Goal: Information Seeking & Learning: Learn about a topic

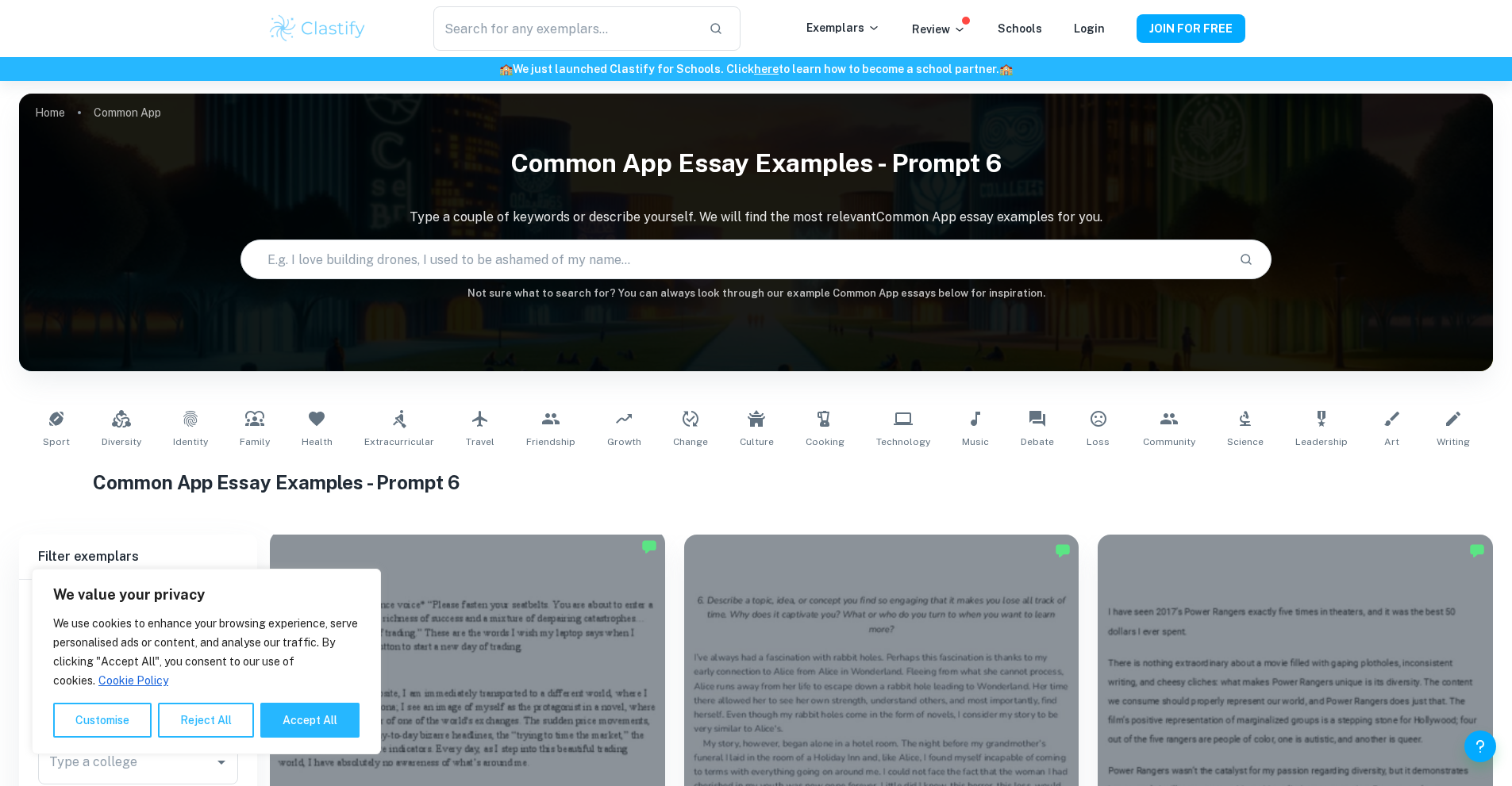
scroll to position [318, 0]
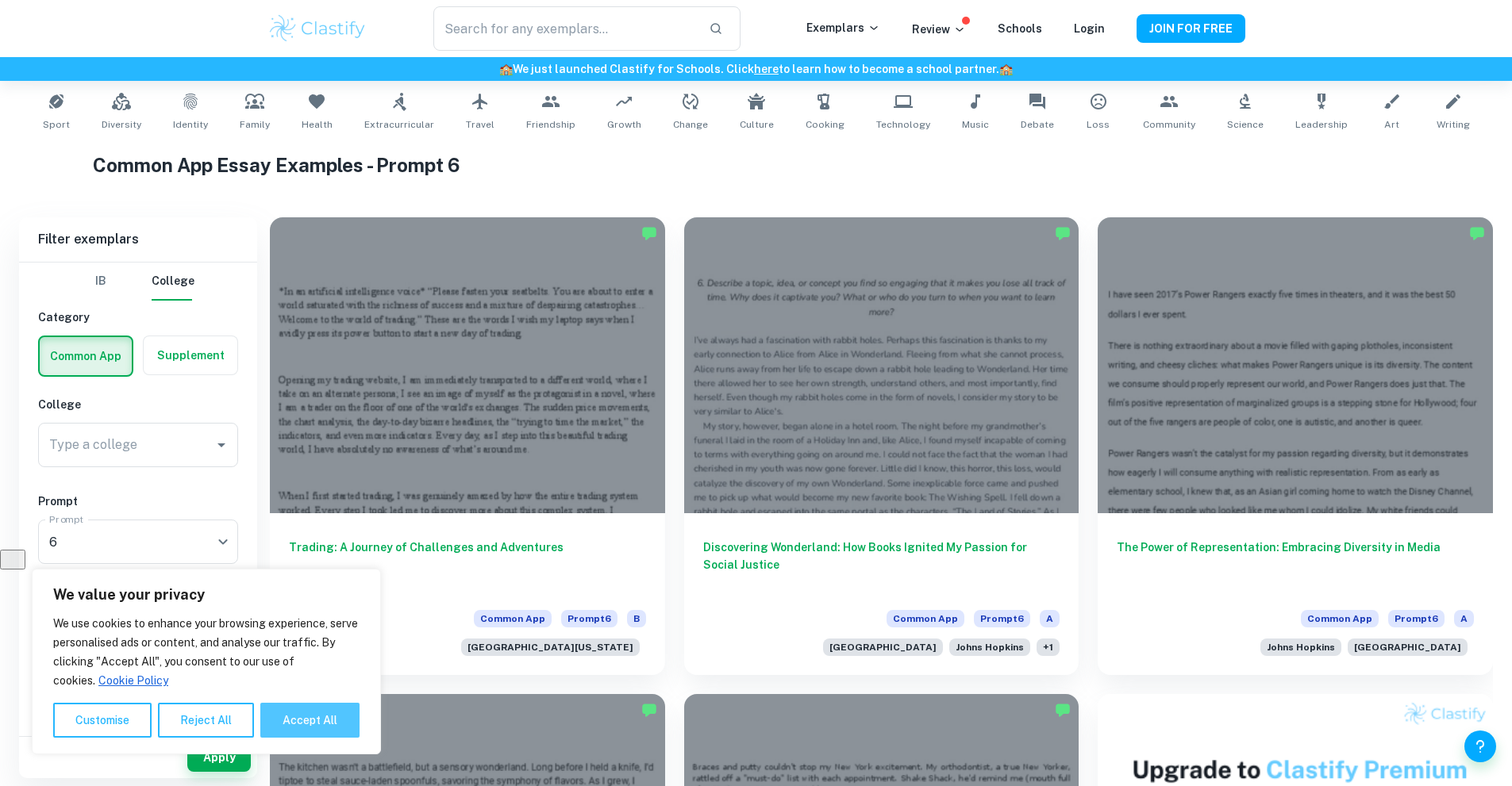
click at [326, 725] on button "Accept All" at bounding box center [310, 720] width 99 height 35
checkbox input "true"
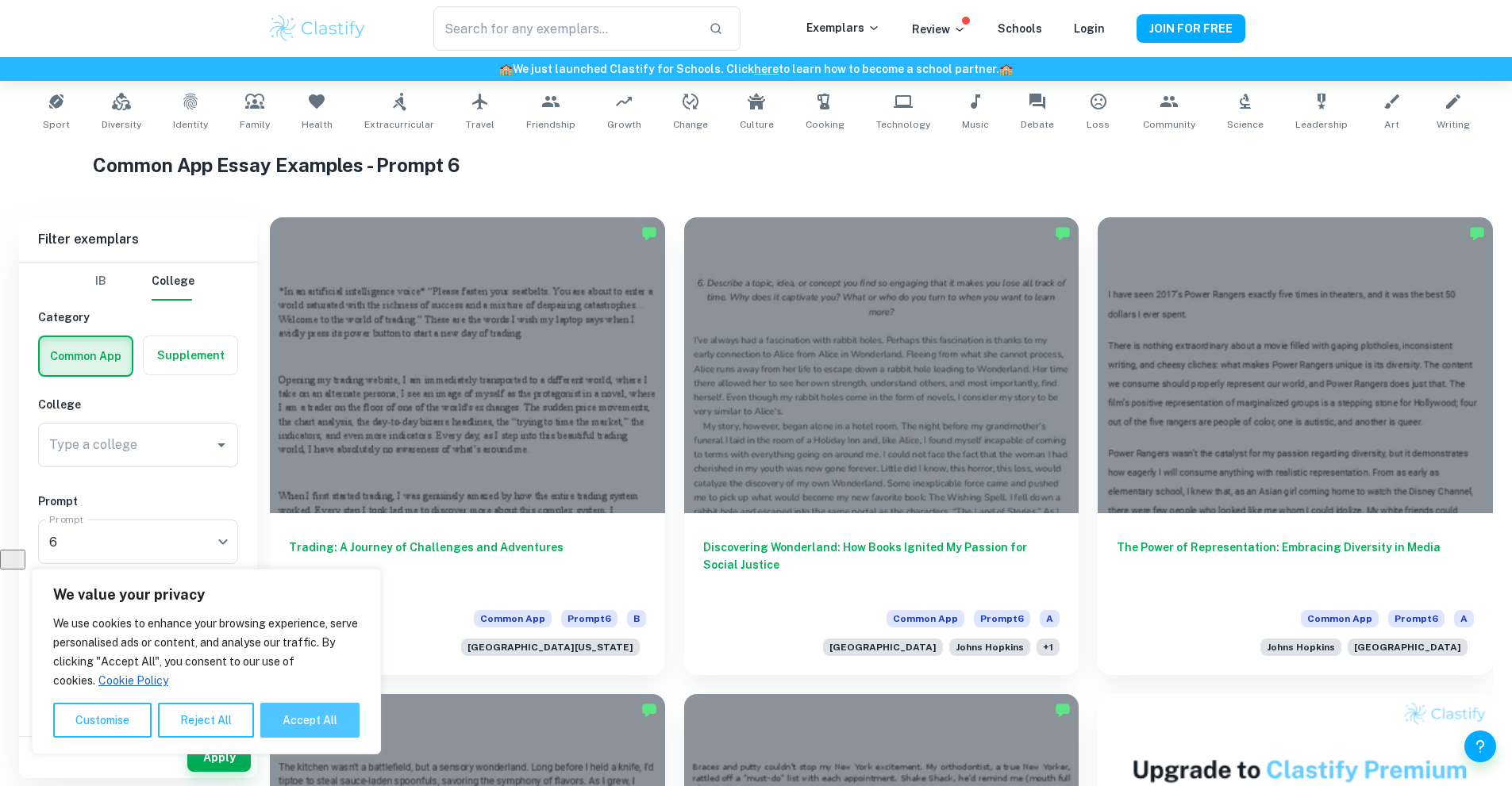
checkbox input "true"
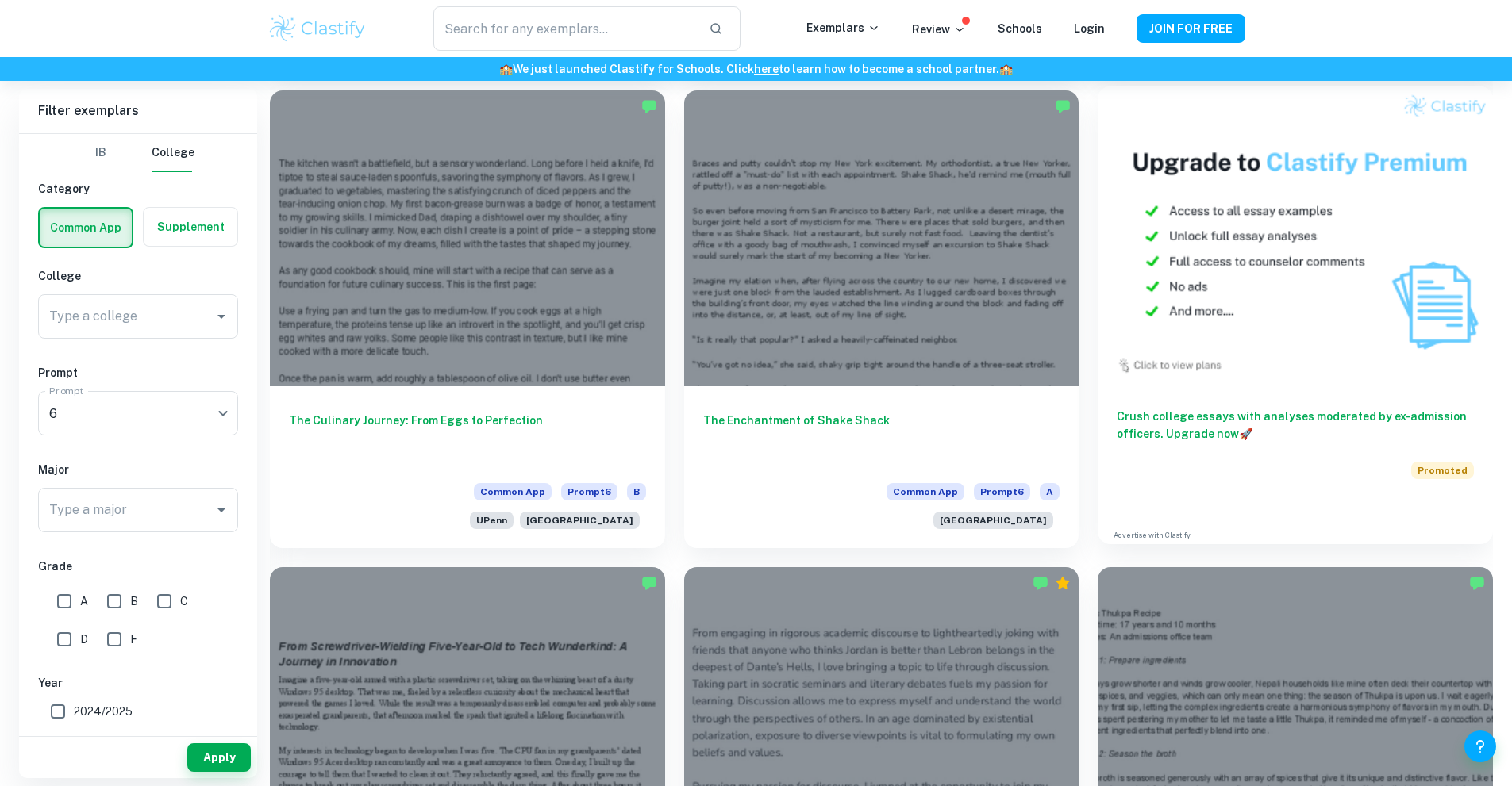
scroll to position [1031, 0]
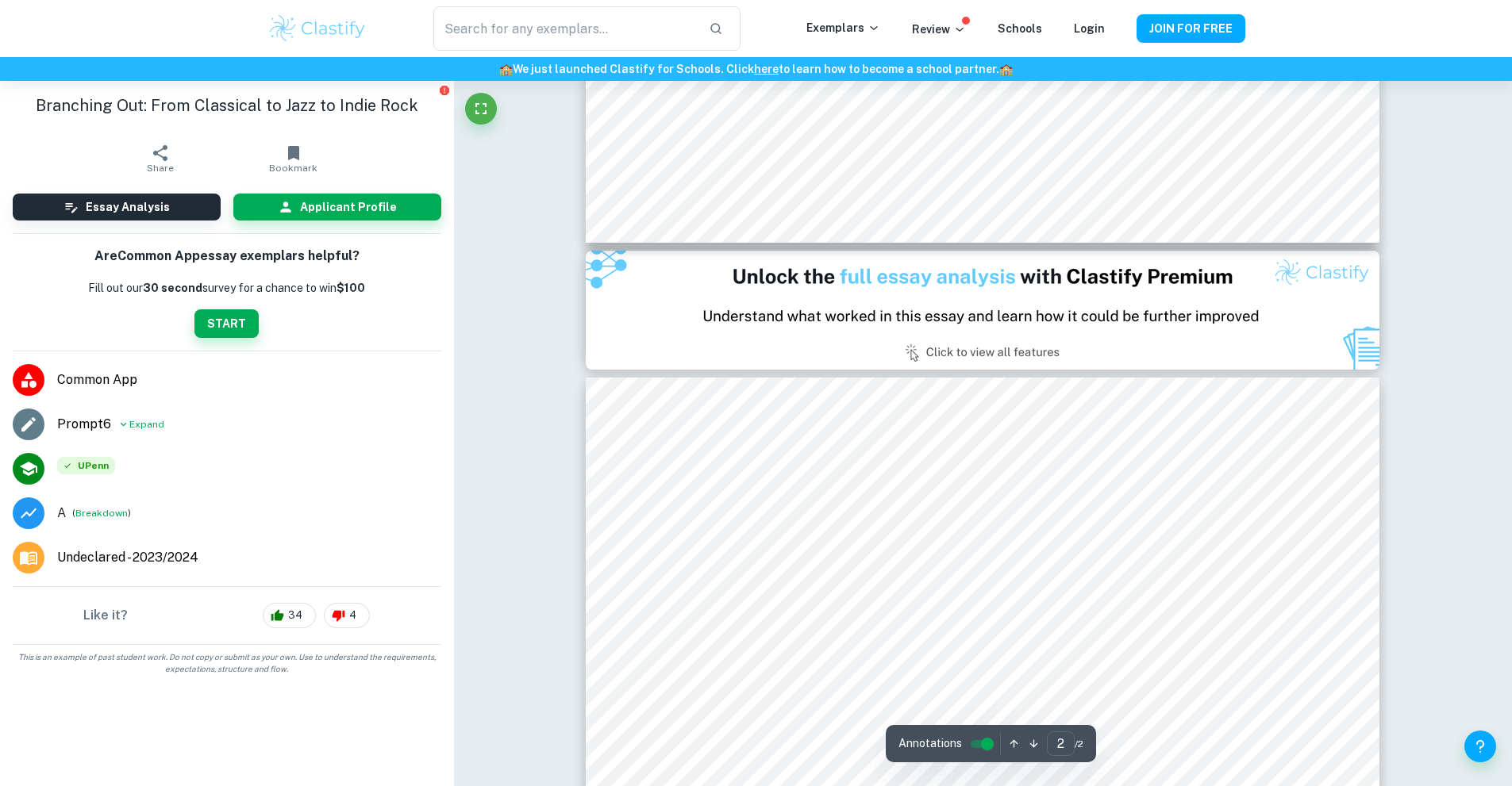
type input "1"
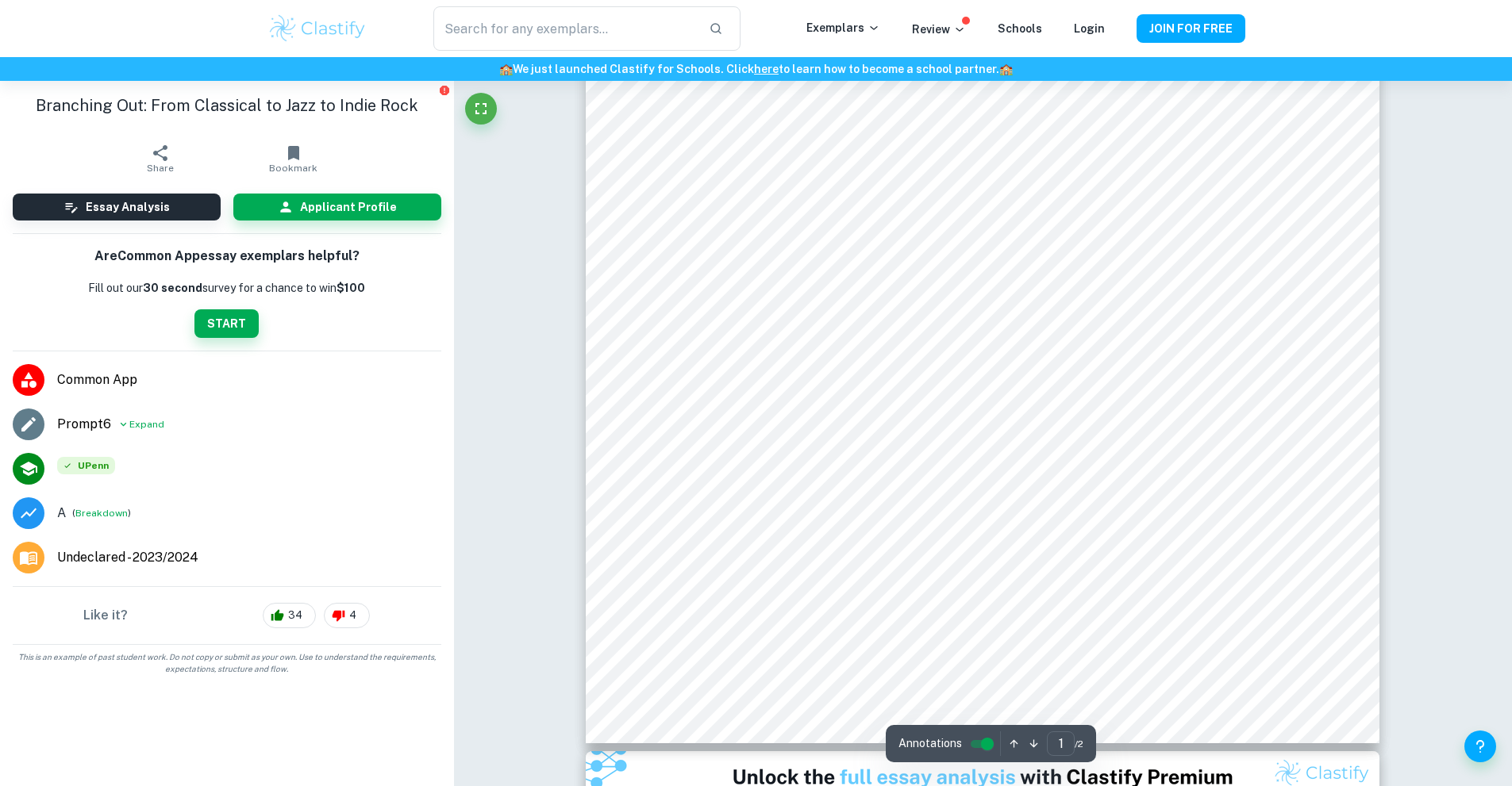
scroll to position [476, 0]
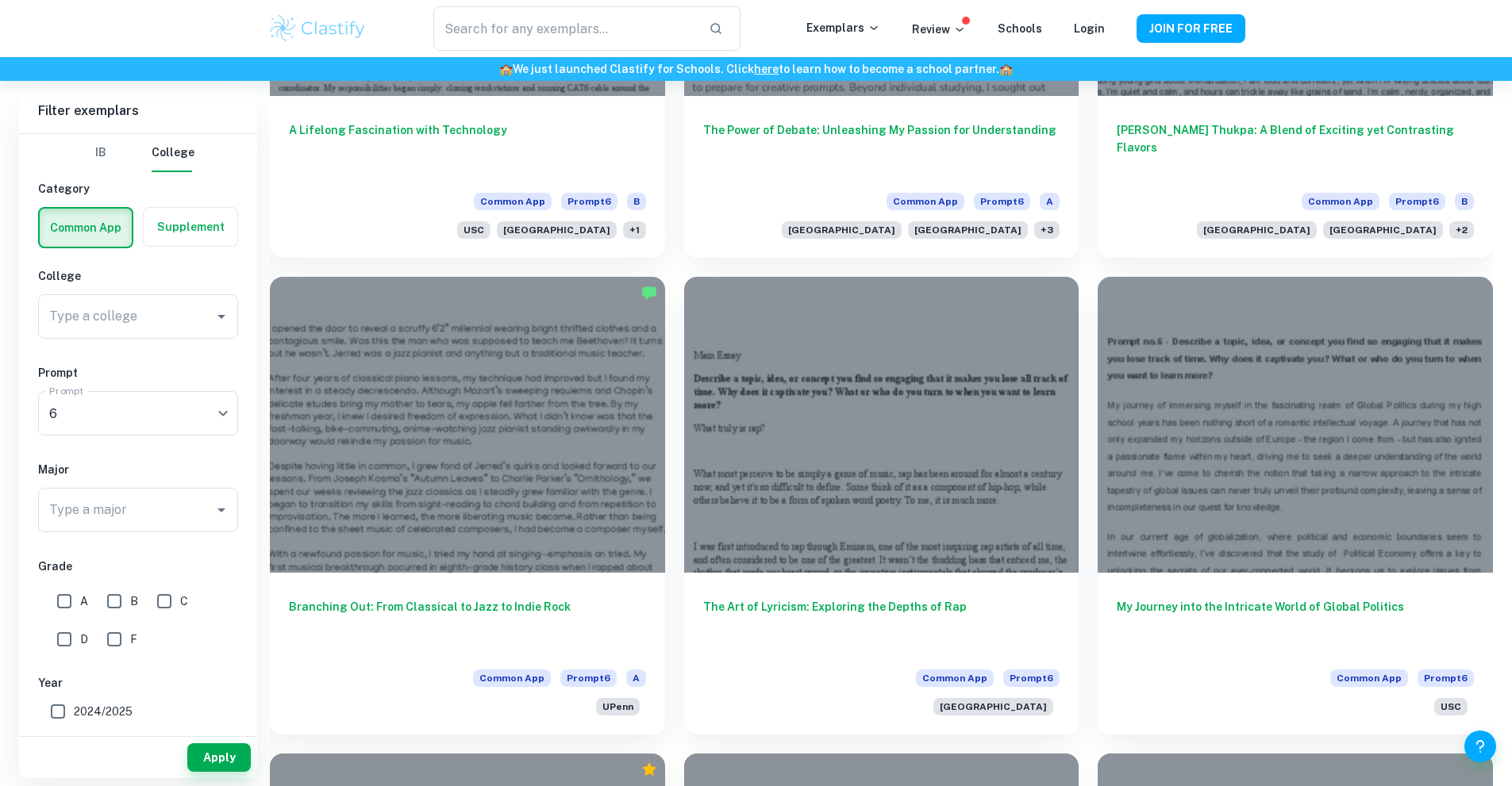
scroll to position [1771, 0]
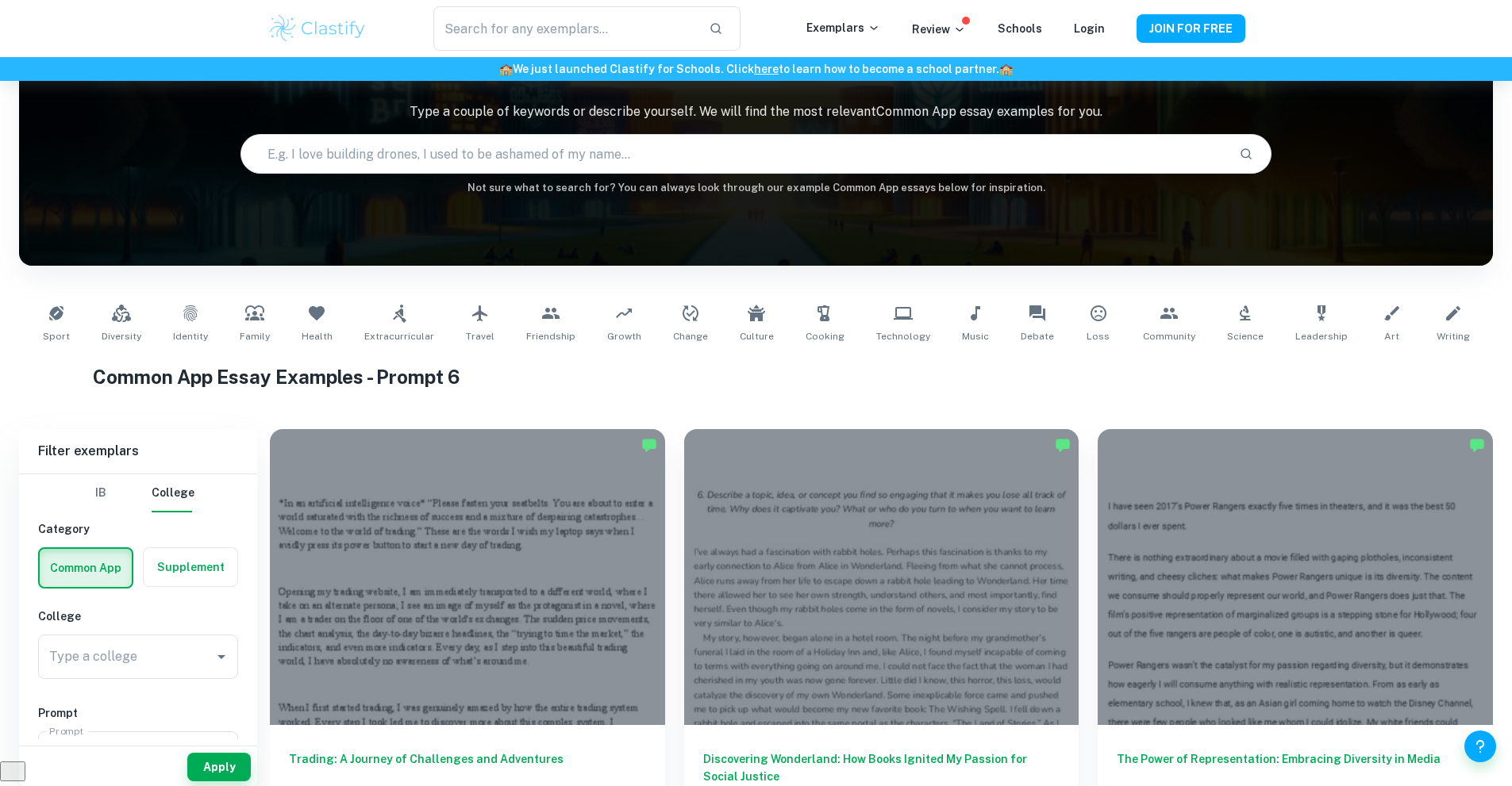
scroll to position [105, 0]
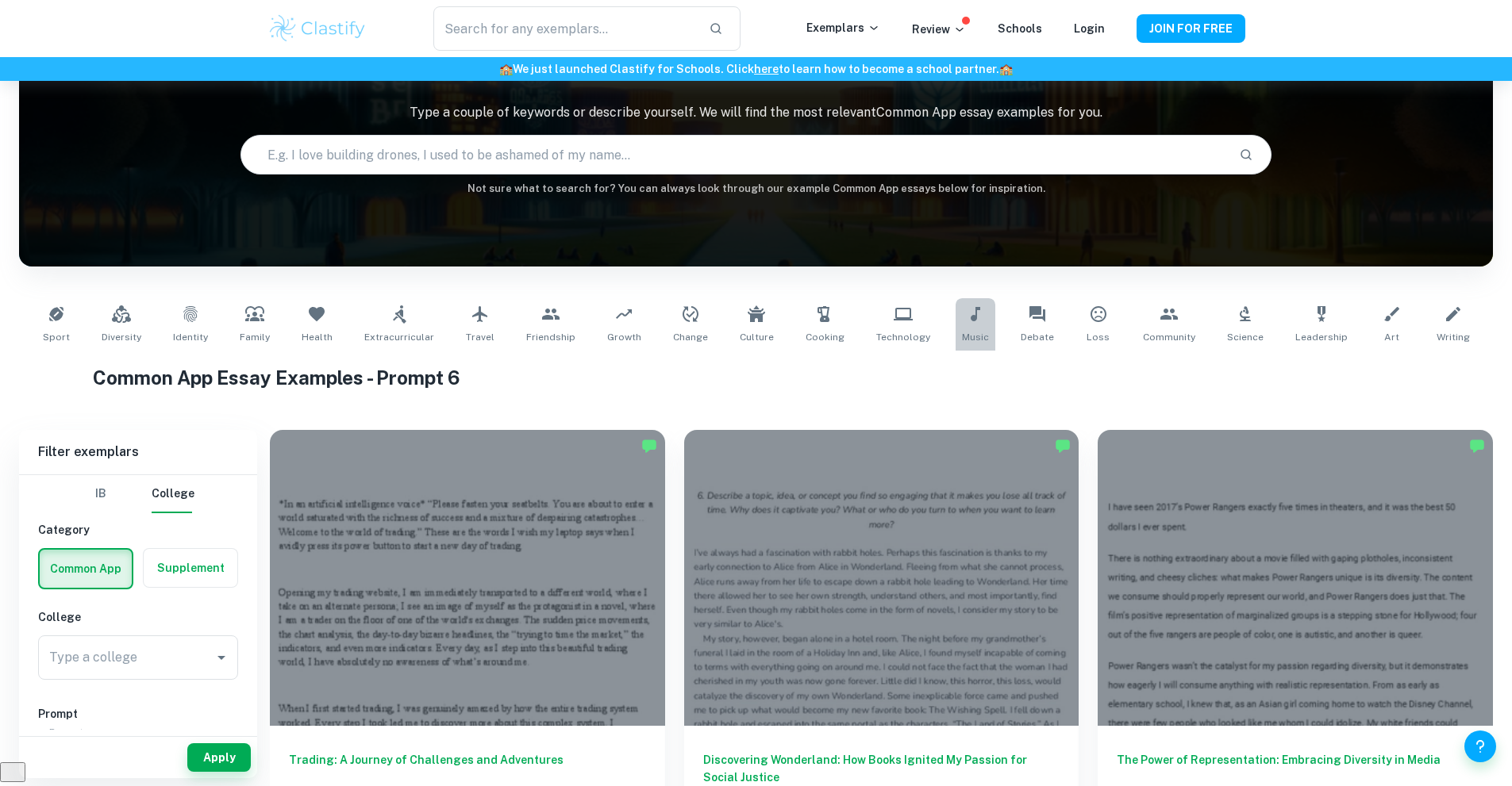
click at [956, 313] on link "Music" at bounding box center [976, 324] width 40 height 52
type input "Music"
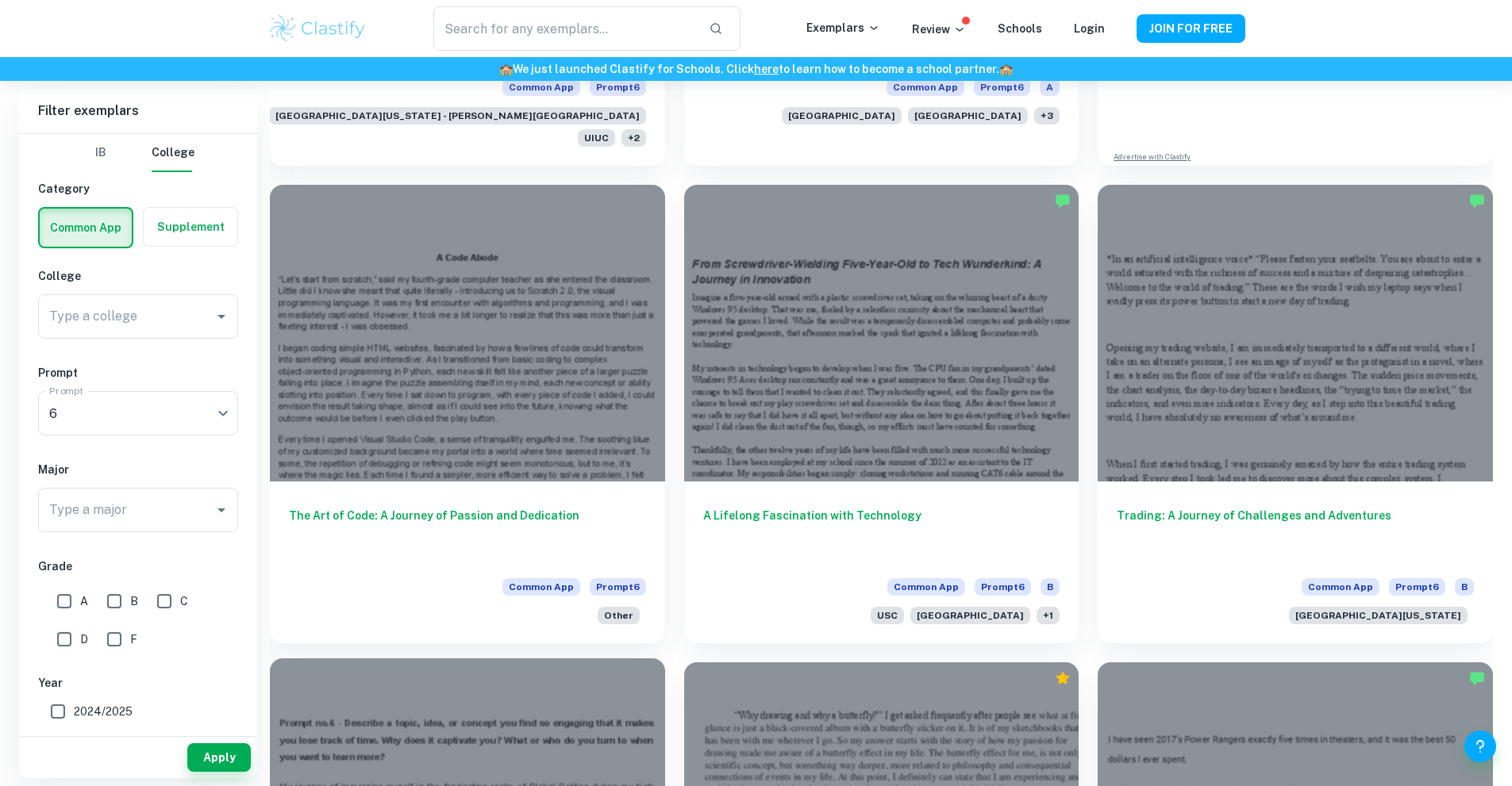
scroll to position [1272, 0]
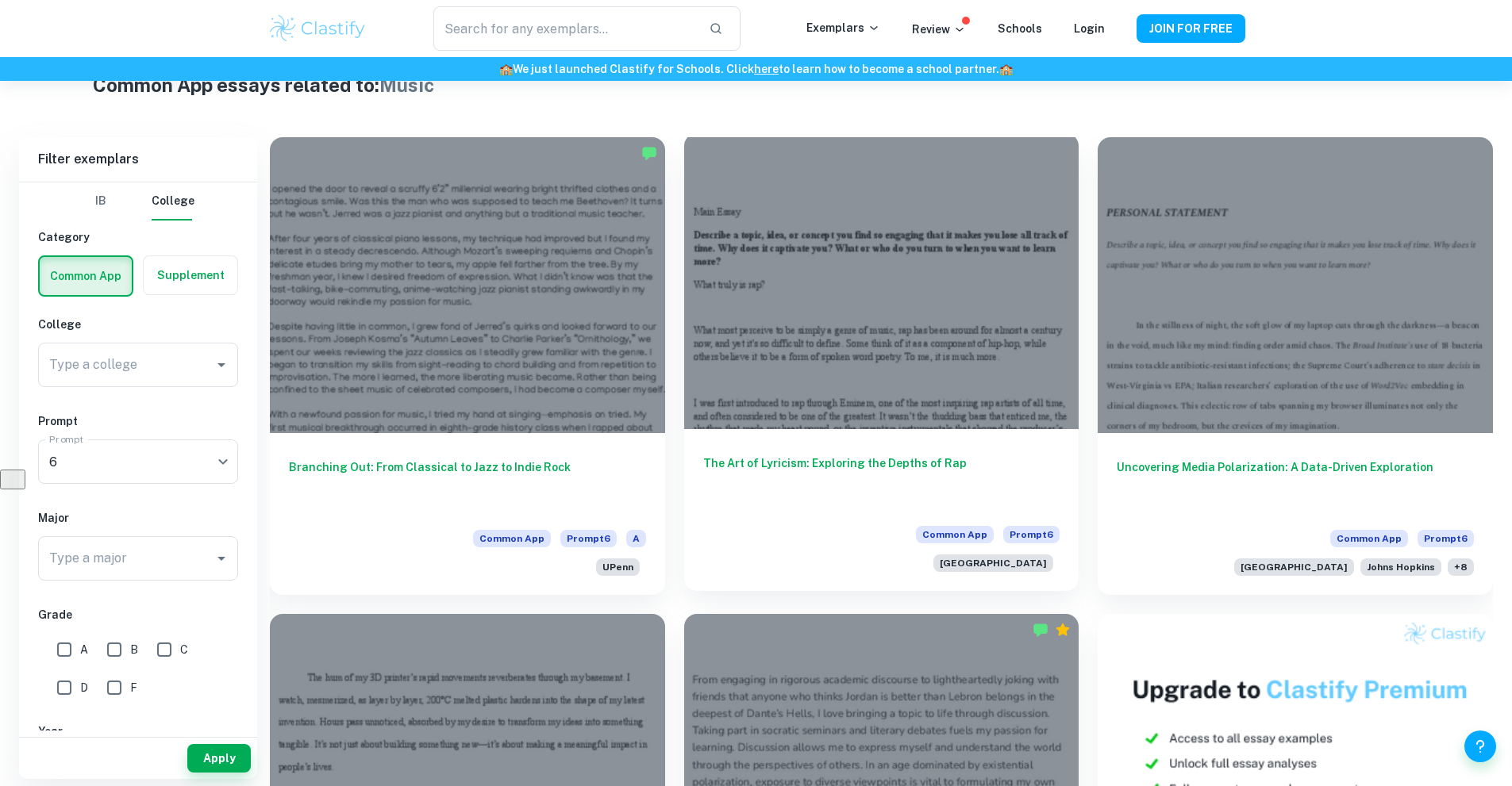
scroll to position [399, 0]
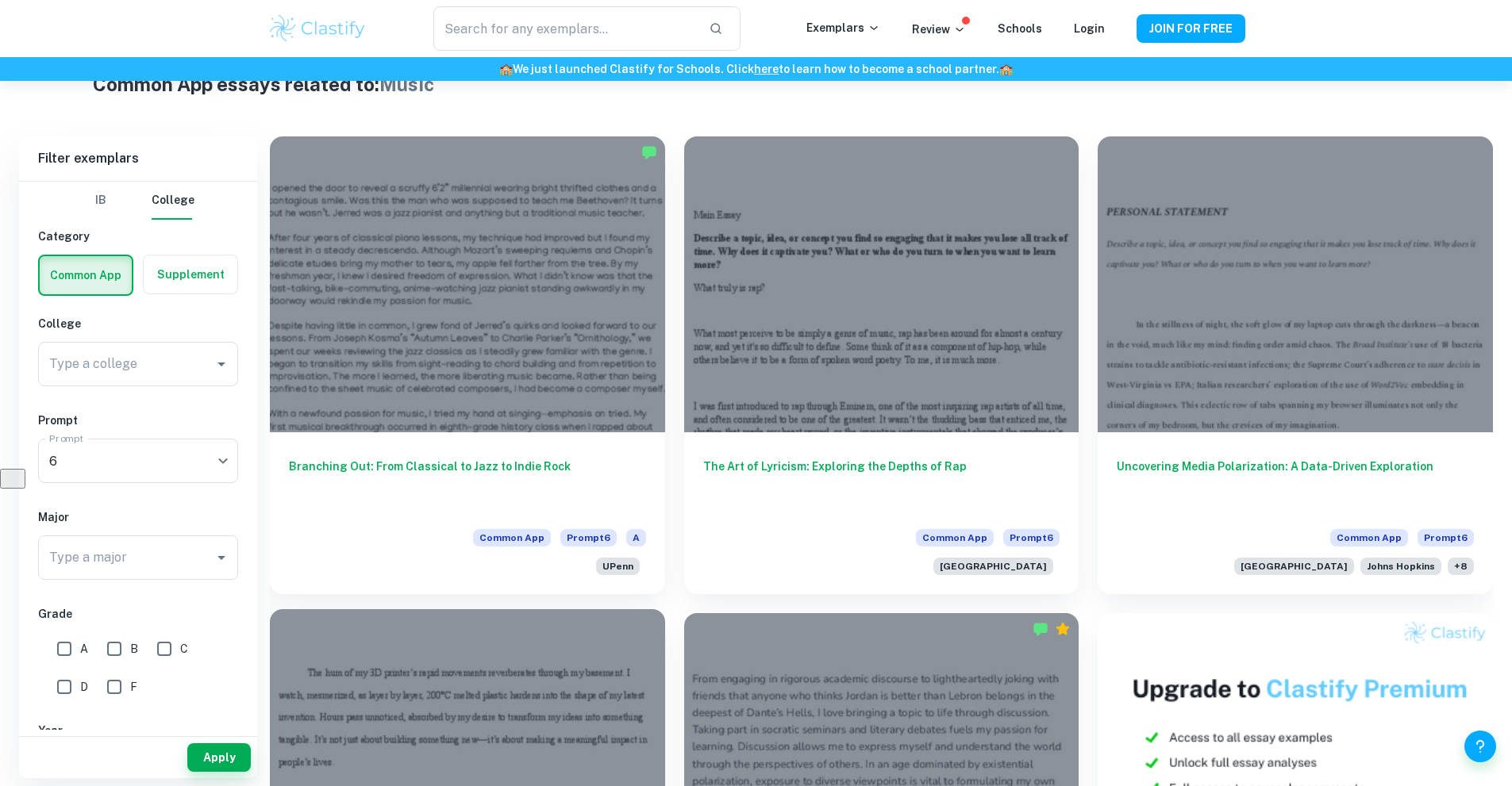
click at [665, 610] on div at bounding box center [467, 757] width 395 height 296
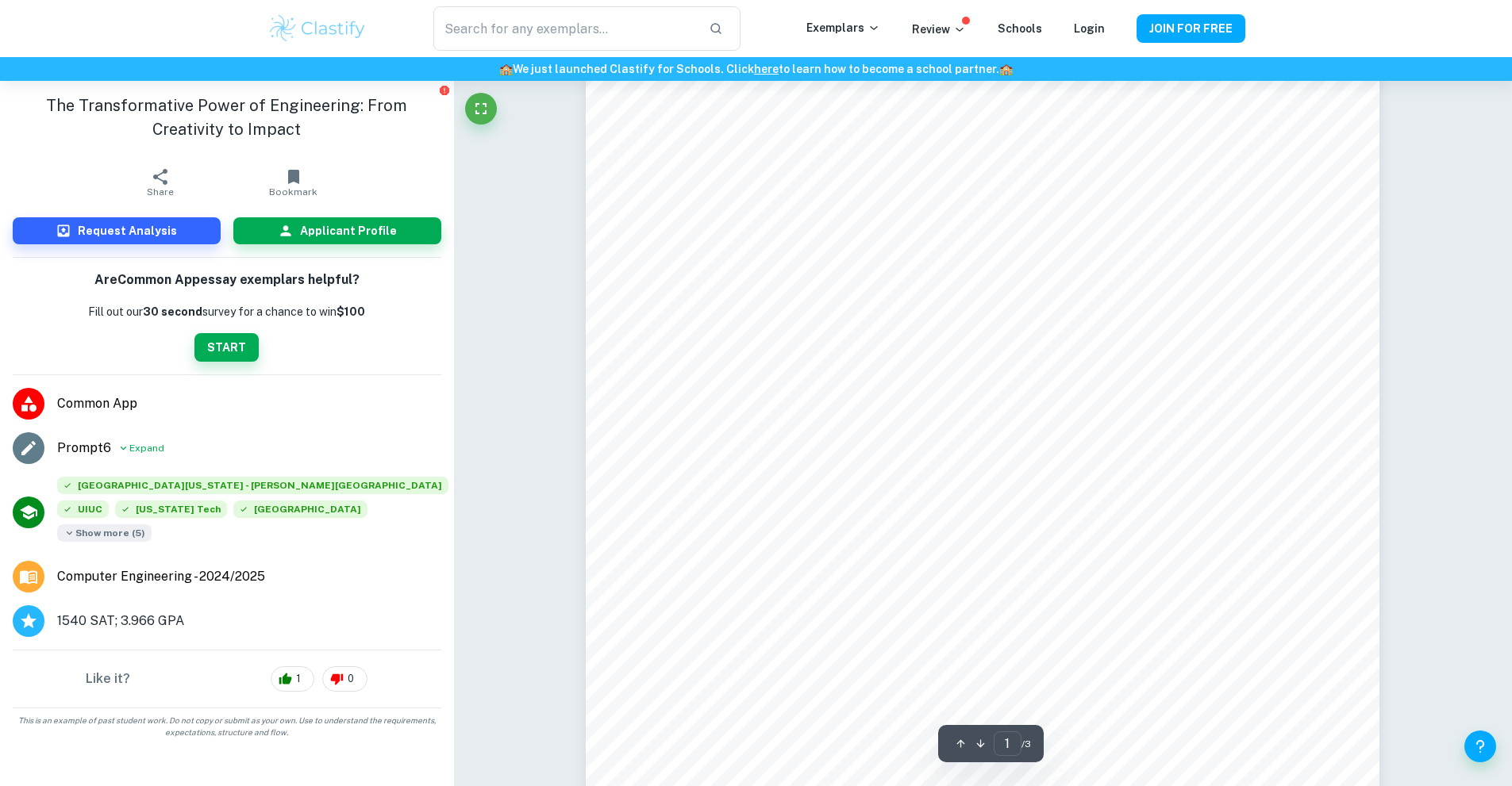
scroll to position [79, 0]
click at [152, 525] on span "Show more ( 5 )" at bounding box center [104, 533] width 94 height 17
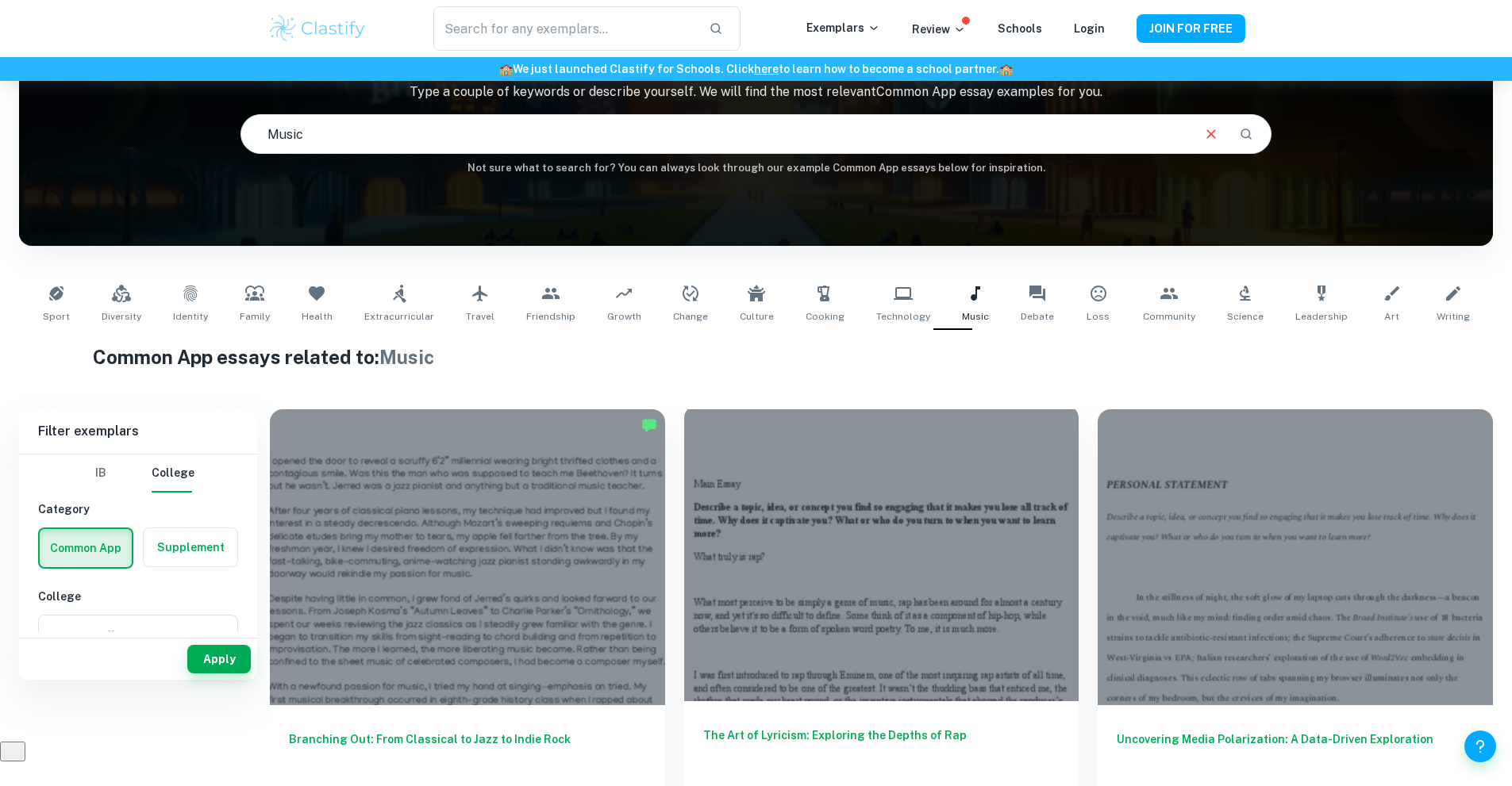
scroll to position [158, 0]
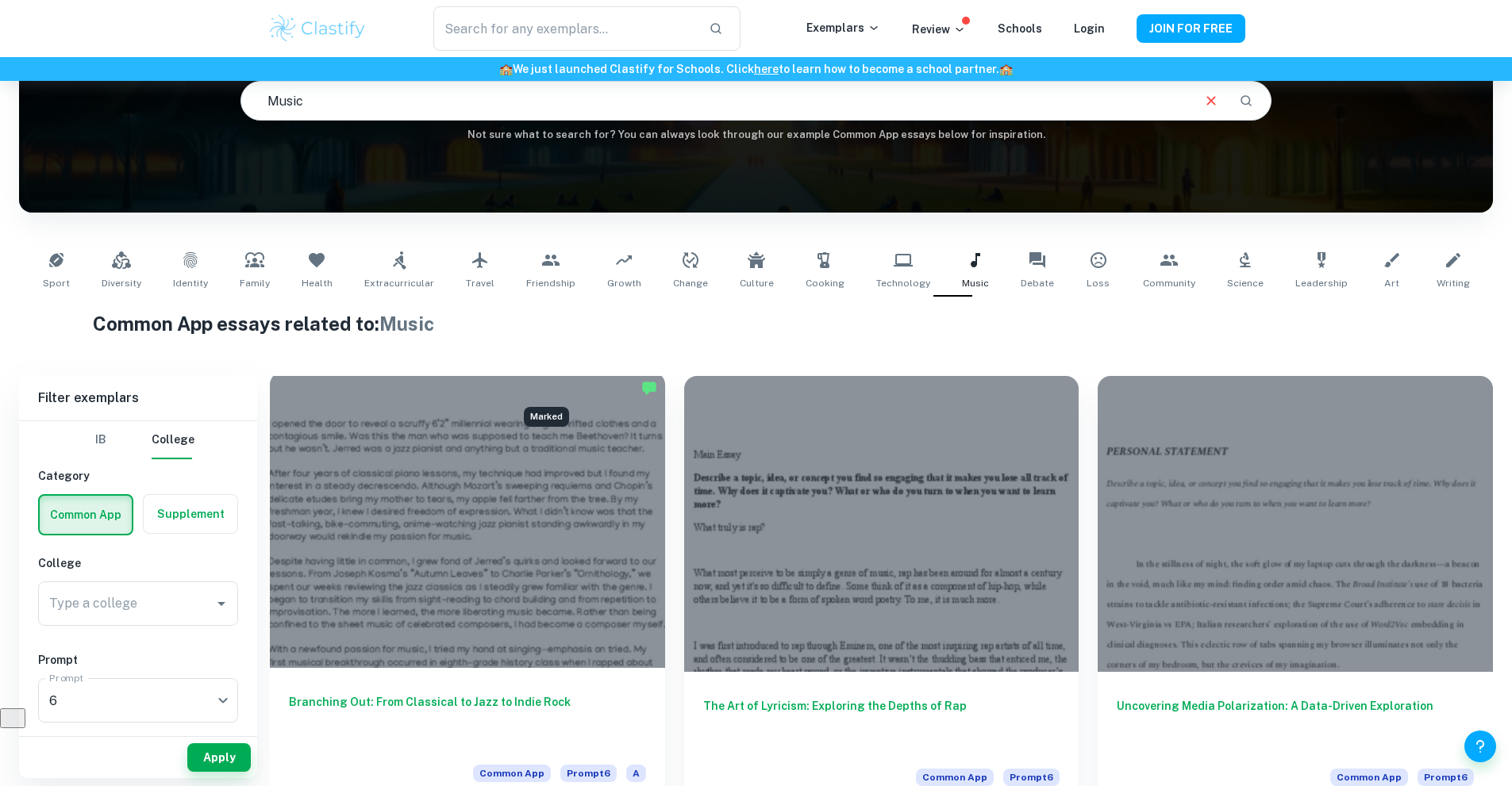
click at [641, 386] on img "Marked" at bounding box center [649, 387] width 16 height 16
